Goal: Transaction & Acquisition: Purchase product/service

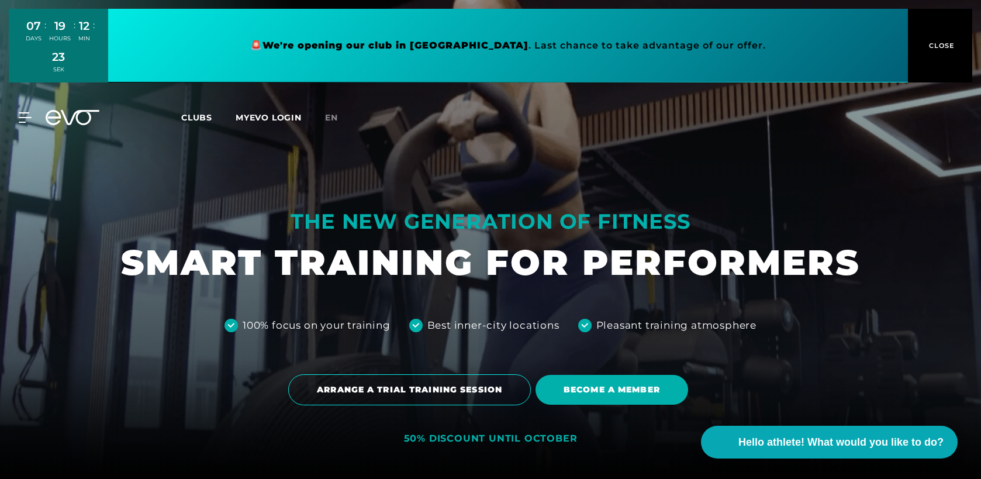
click at [428, 44] on link at bounding box center [508, 46] width 800 height 74
click at [938, 51] on button "CLOSE" at bounding box center [940, 46] width 64 height 74
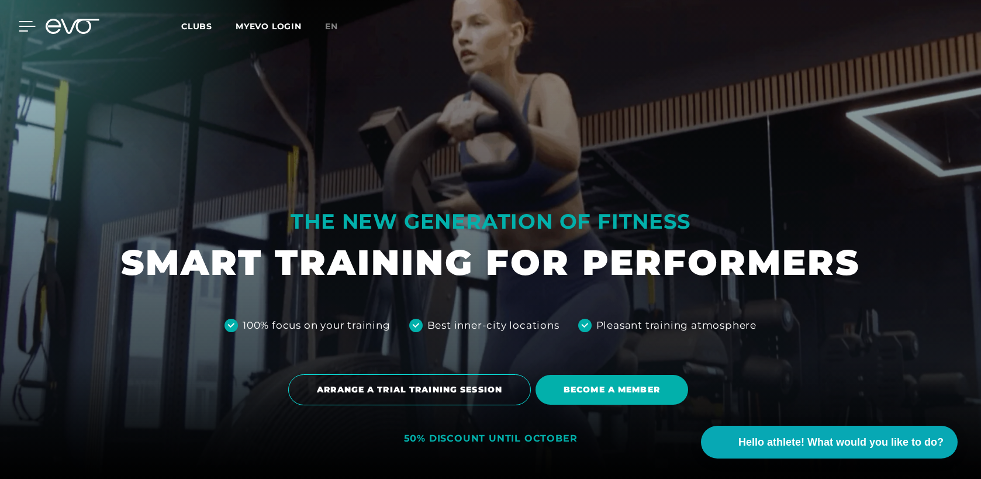
click at [20, 25] on icon at bounding box center [27, 26] width 17 height 11
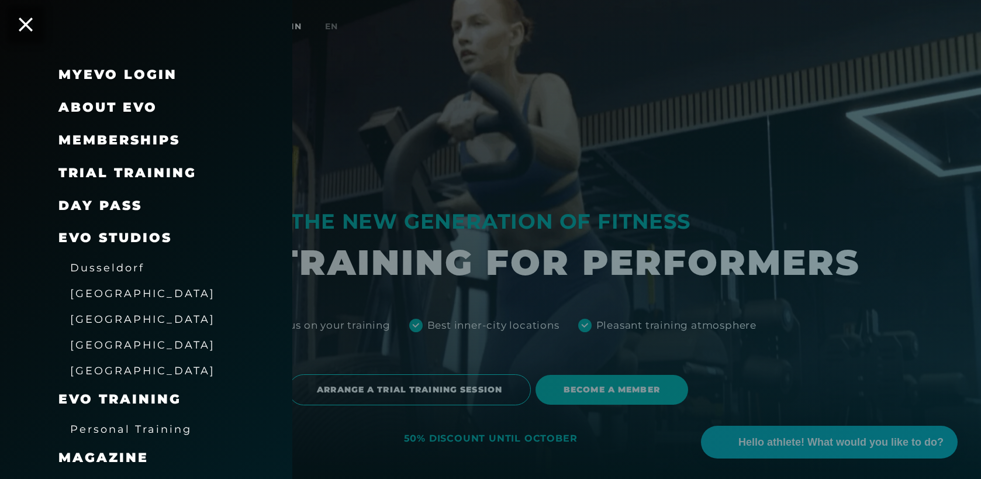
click at [133, 141] on font "Memberships" at bounding box center [119, 140] width 122 height 16
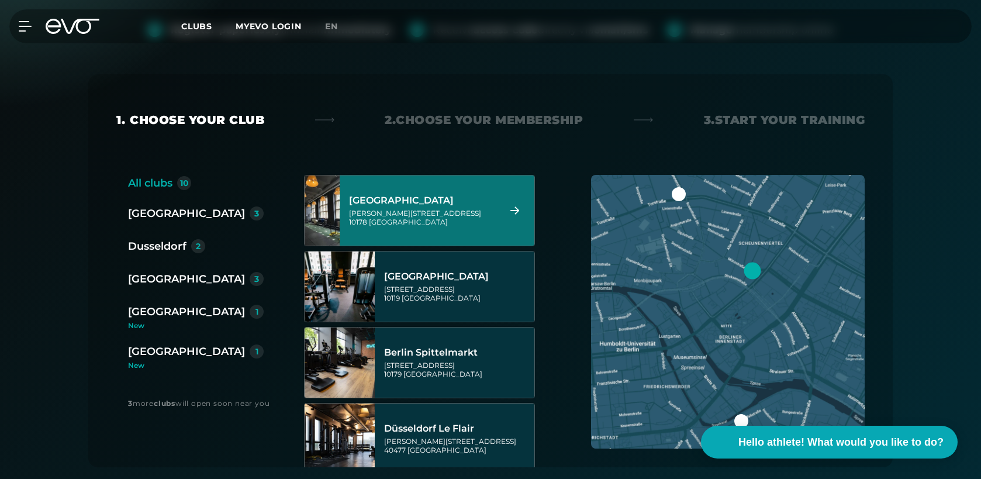
scroll to position [16, 0]
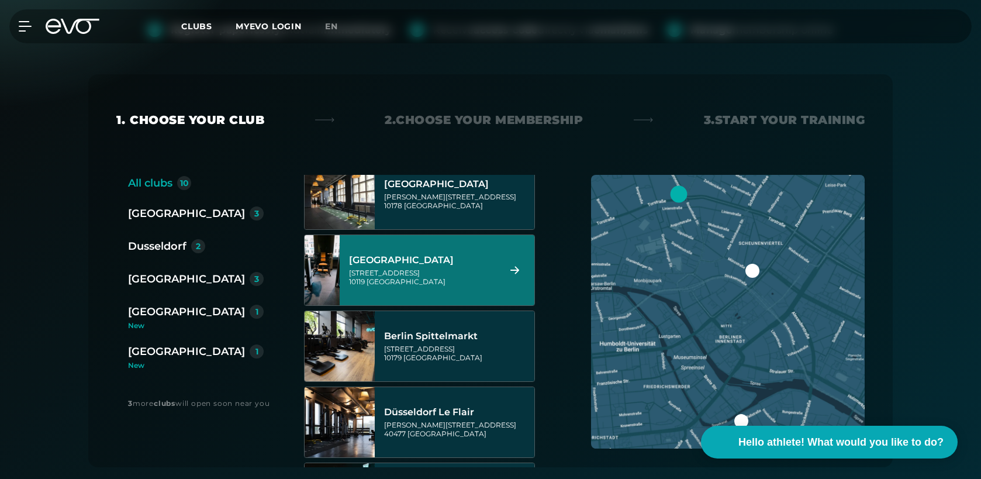
click at [254, 278] on font "3" at bounding box center [256, 279] width 5 height 11
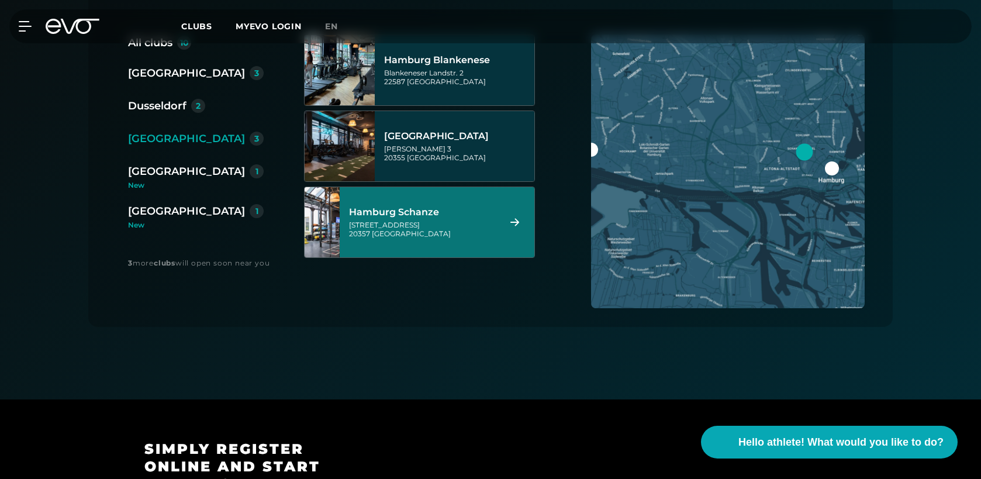
scroll to position [142, 0]
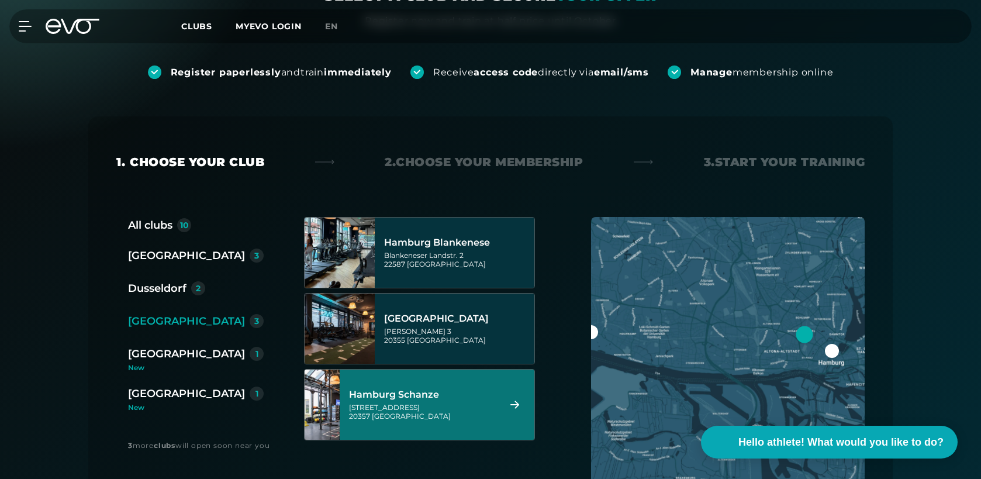
click at [419, 393] on font "Hamburg Schanze" at bounding box center [394, 394] width 90 height 11
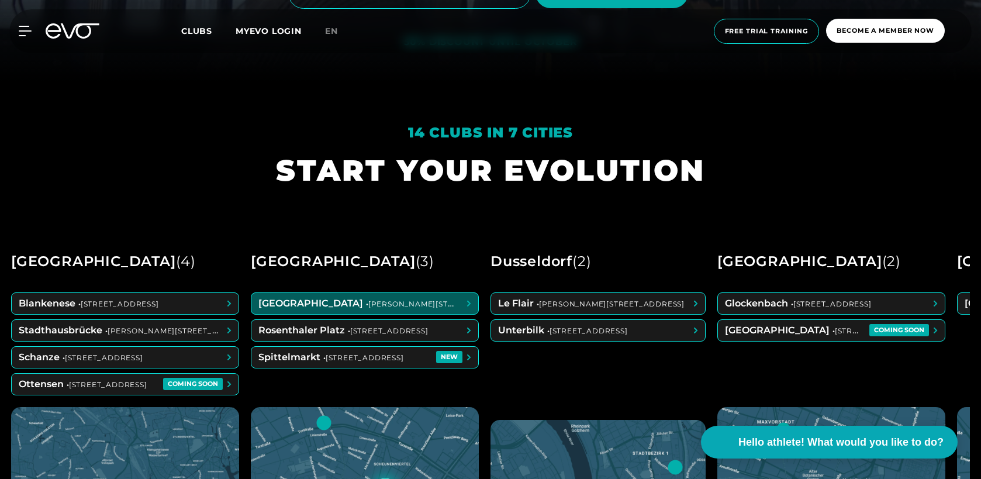
scroll to position [405, 0]
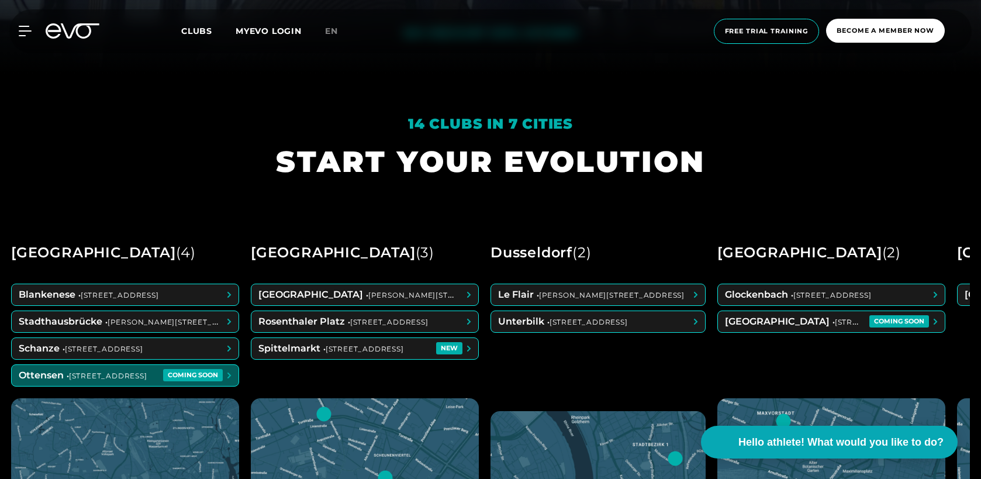
click at [188, 375] on span at bounding box center [125, 375] width 227 height 21
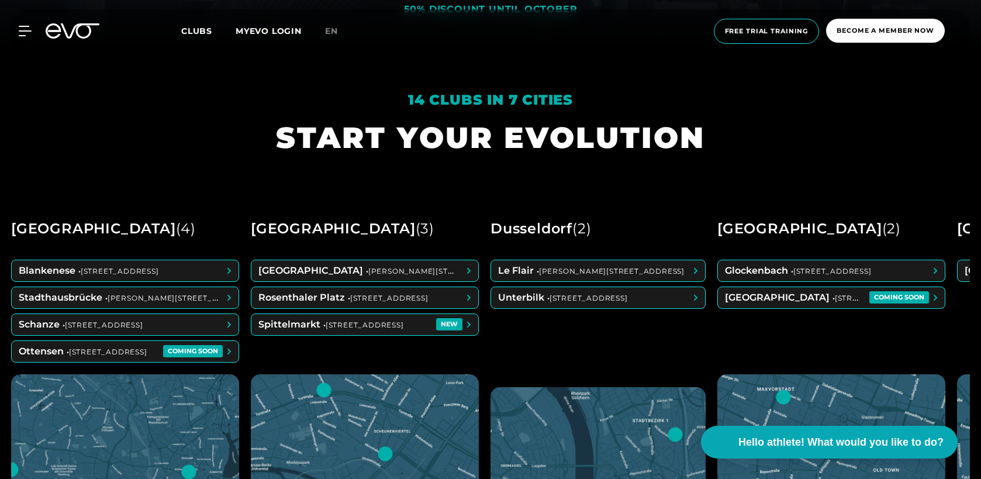
scroll to position [430, 0]
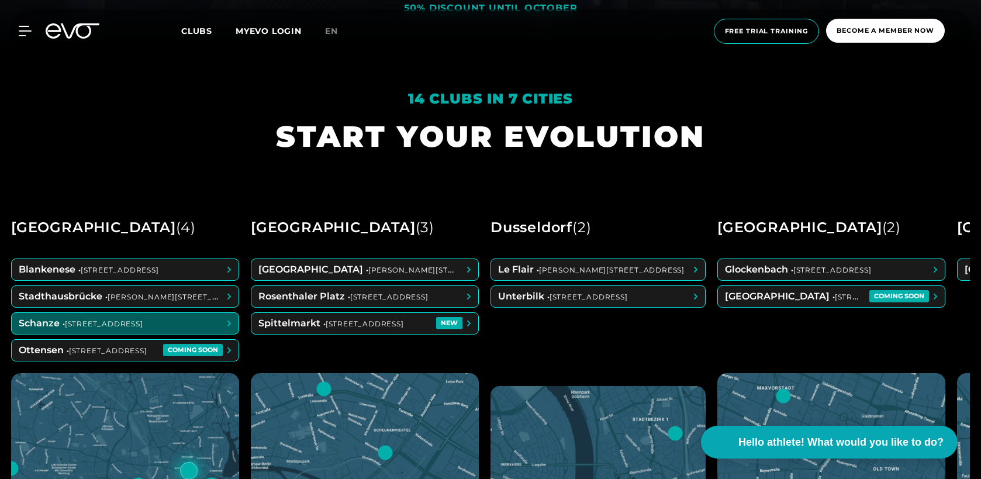
click at [168, 321] on span at bounding box center [125, 323] width 227 height 21
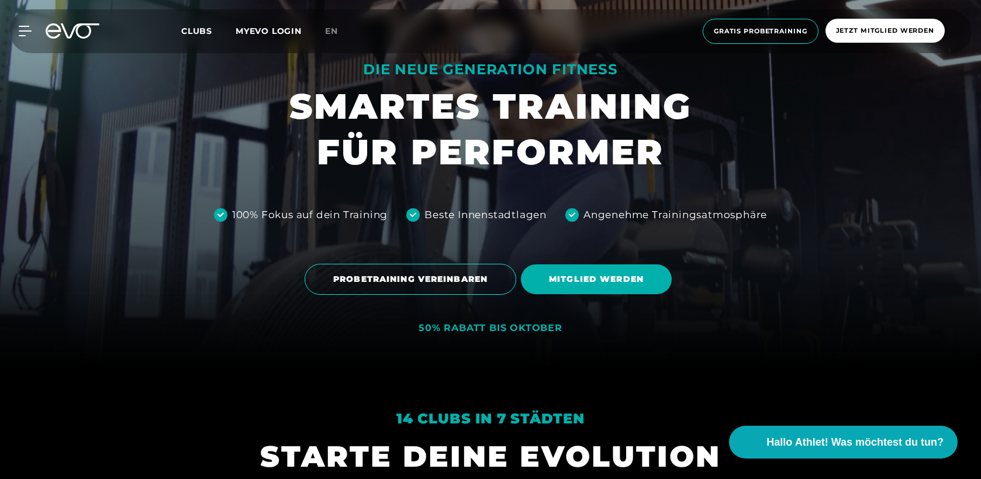
scroll to position [434, 0]
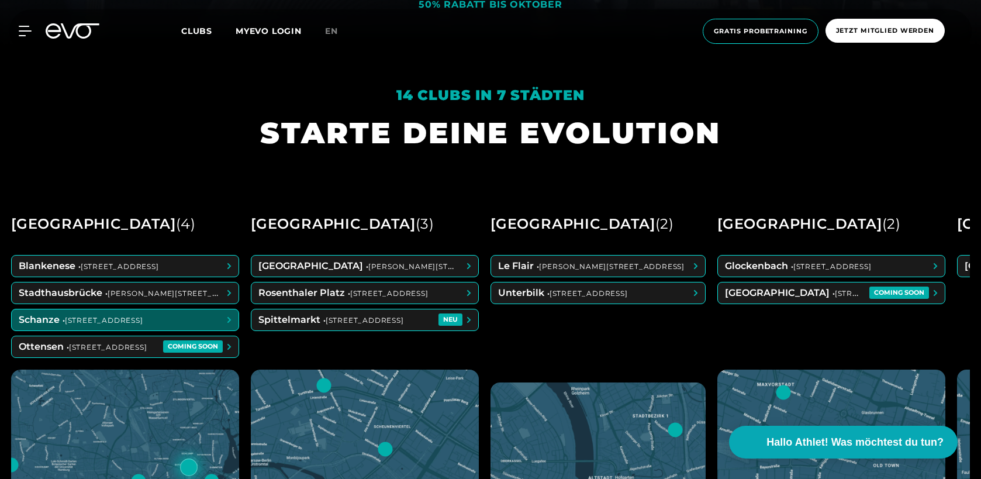
click at [181, 320] on span at bounding box center [125, 319] width 227 height 21
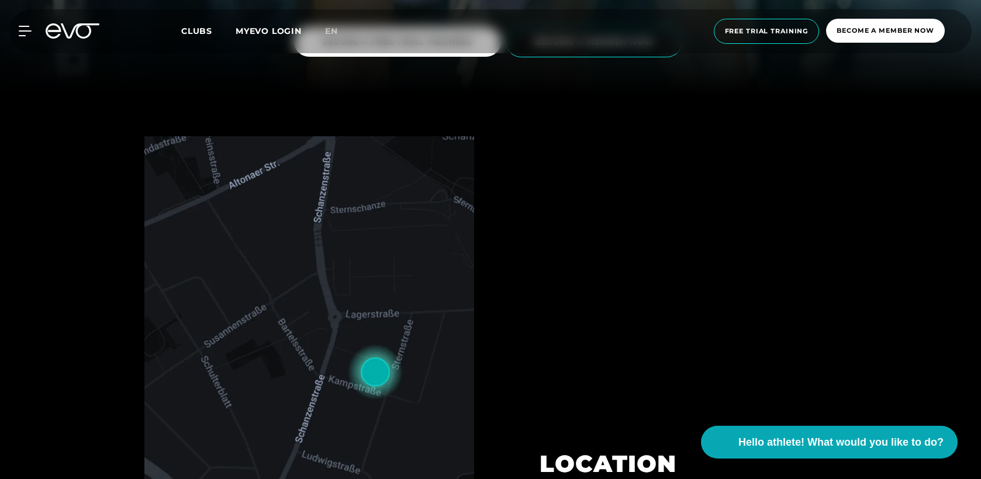
scroll to position [308, 0]
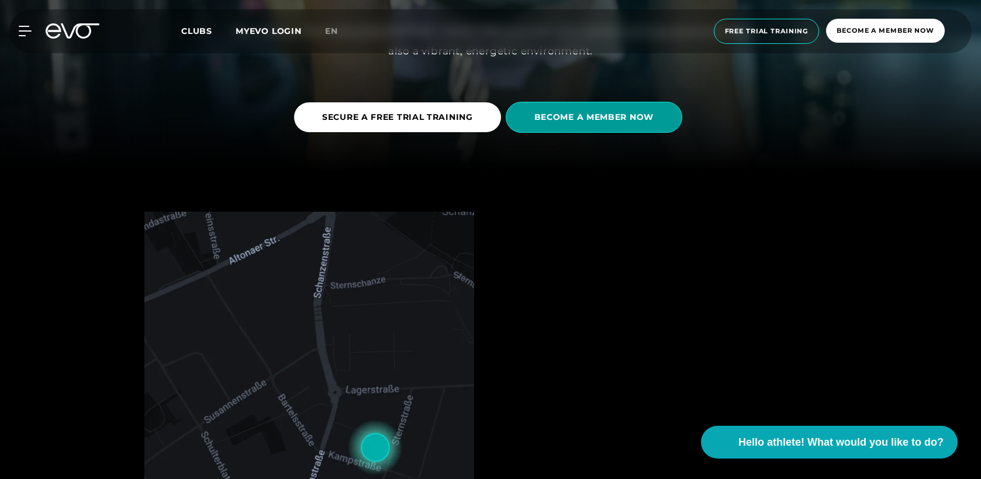
click at [586, 109] on span "BECOME A MEMBER NOW" at bounding box center [594, 117] width 177 height 31
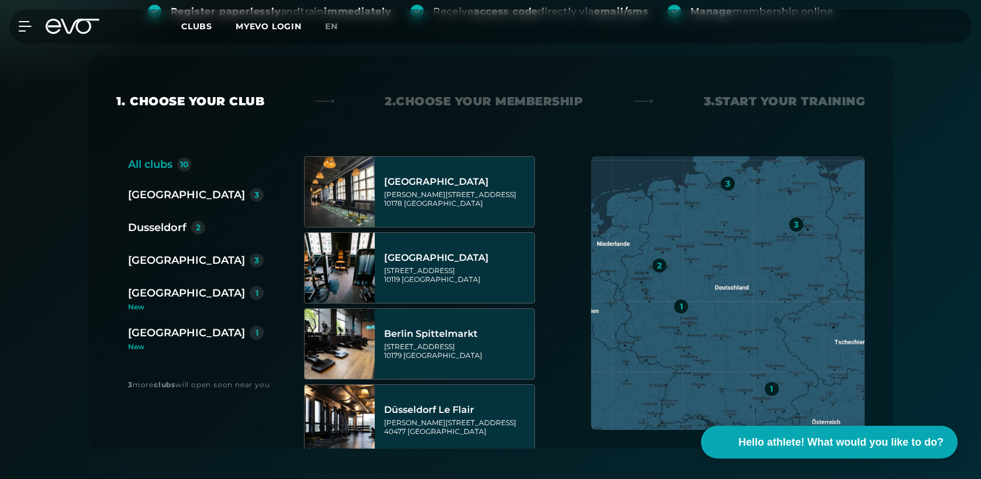
scroll to position [226, 0]
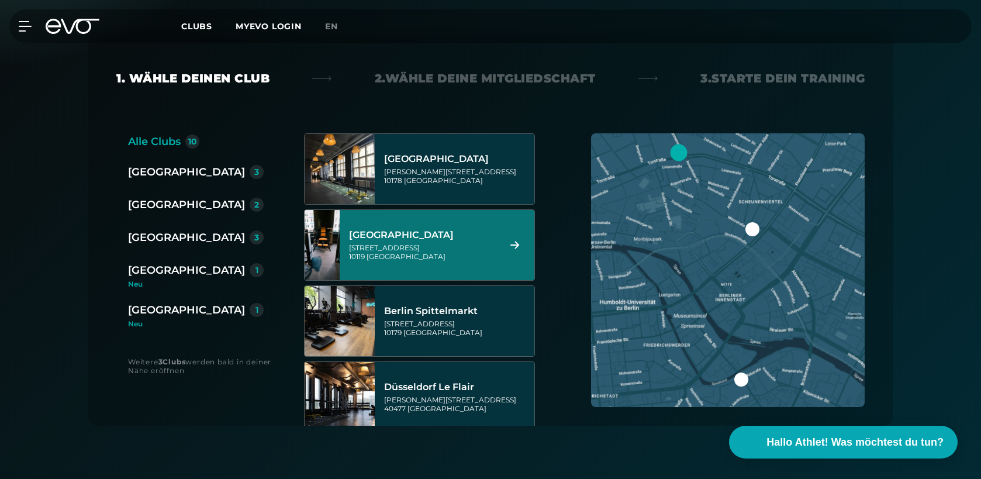
click at [169, 240] on div "[GEOGRAPHIC_DATA]" at bounding box center [186, 237] width 117 height 16
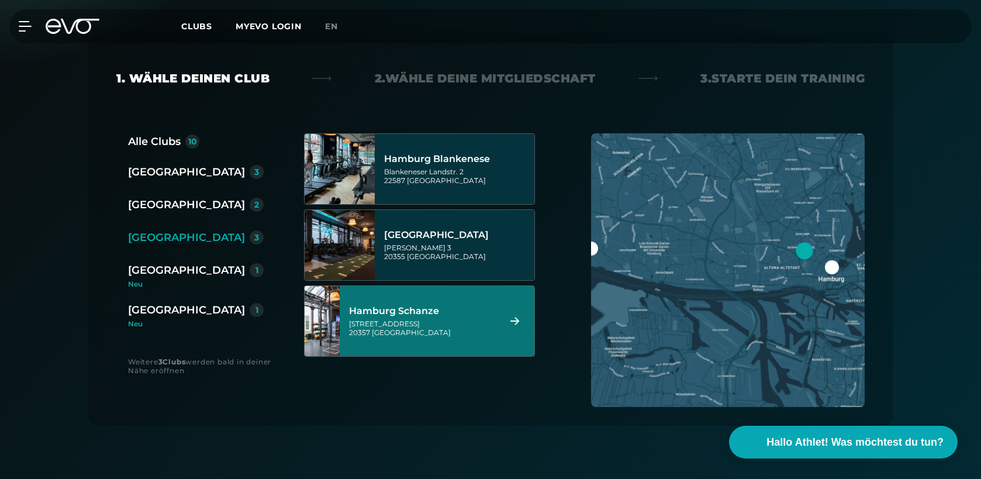
click at [449, 321] on div "[STREET_ADDRESS]" at bounding box center [422, 328] width 147 height 18
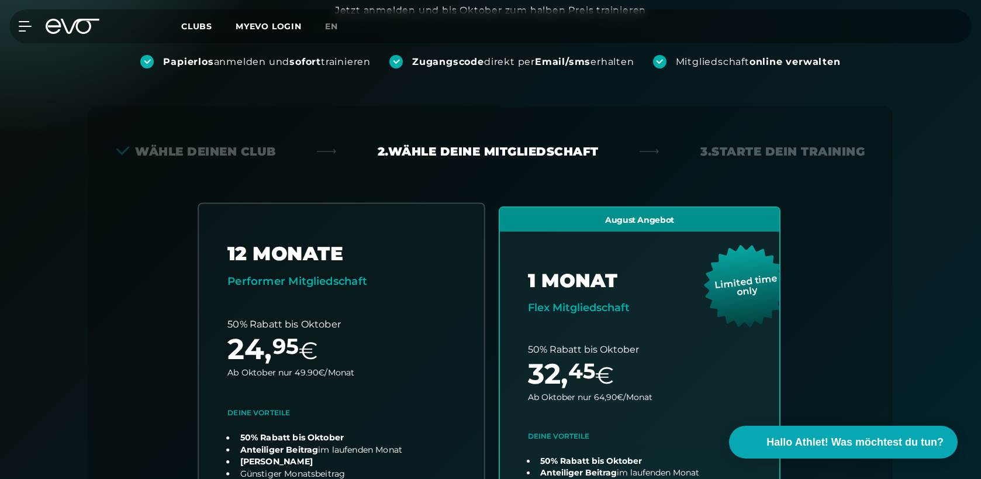
scroll to position [0, 0]
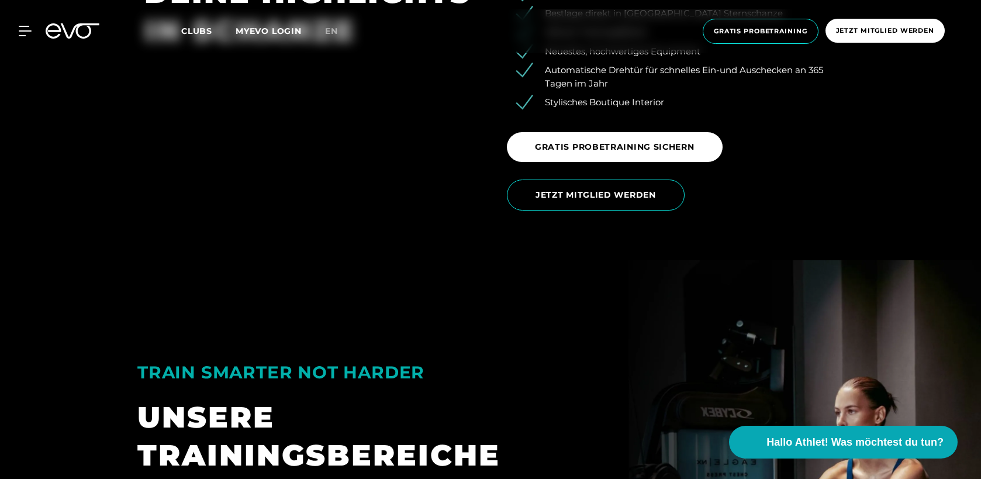
scroll to position [2091, 0]
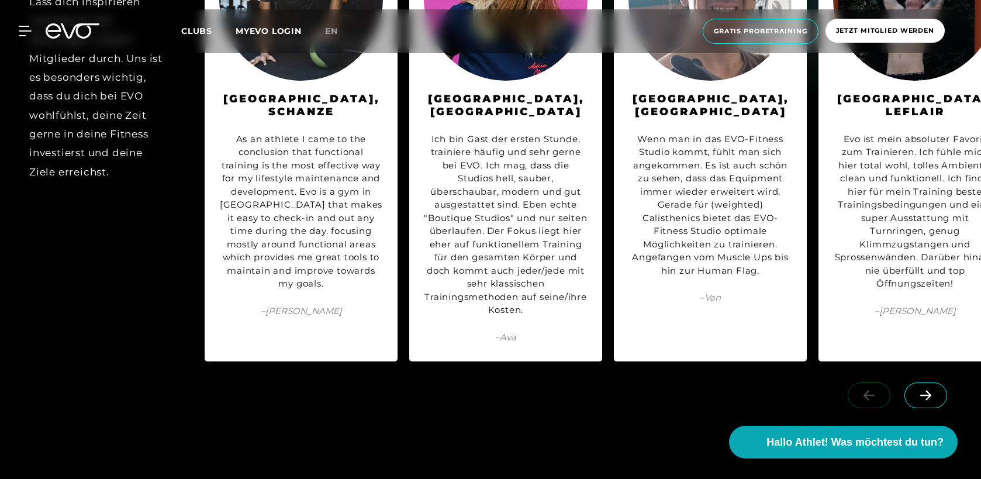
scroll to position [5168, 0]
